Goal: Find specific page/section: Find specific page/section

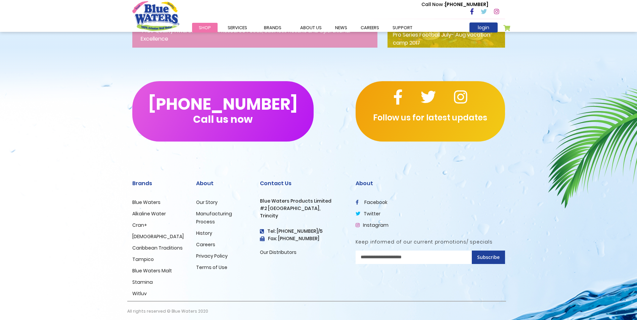
scroll to position [1073, 0]
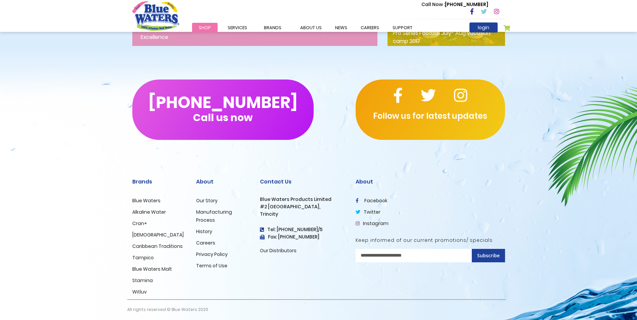
click at [213, 246] on link "Careers" at bounding box center [205, 243] width 19 height 7
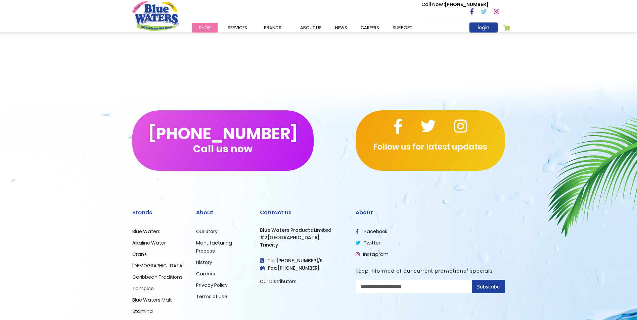
scroll to position [609, 0]
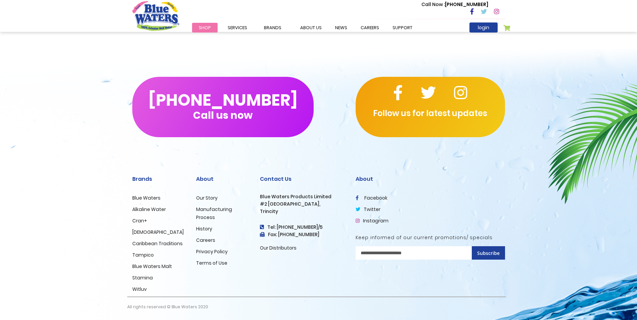
click at [213, 237] on link "Careers" at bounding box center [205, 240] width 19 height 7
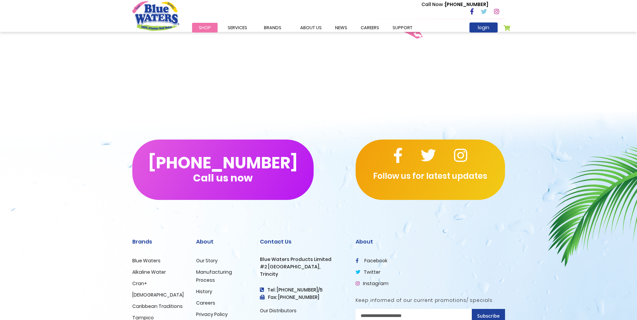
scroll to position [609, 0]
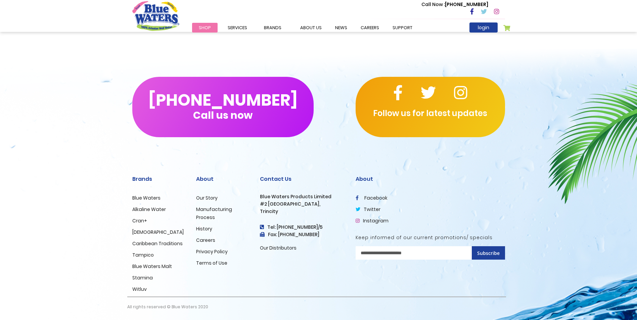
click at [496, 190] on div "About facebook twitter Instagram Keep informed of our current promotions/ speci…" at bounding box center [429, 208] width 149 height 65
click at [213, 240] on link "Careers" at bounding box center [205, 240] width 19 height 7
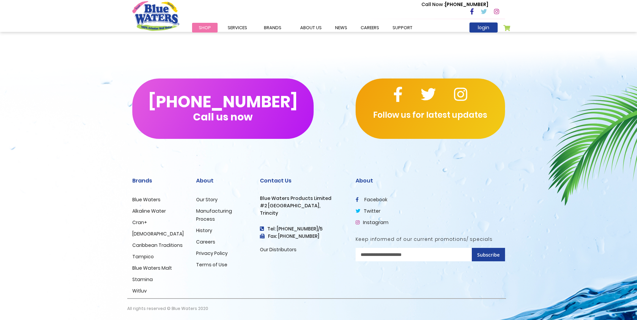
scroll to position [609, 0]
